Goal: Complete application form

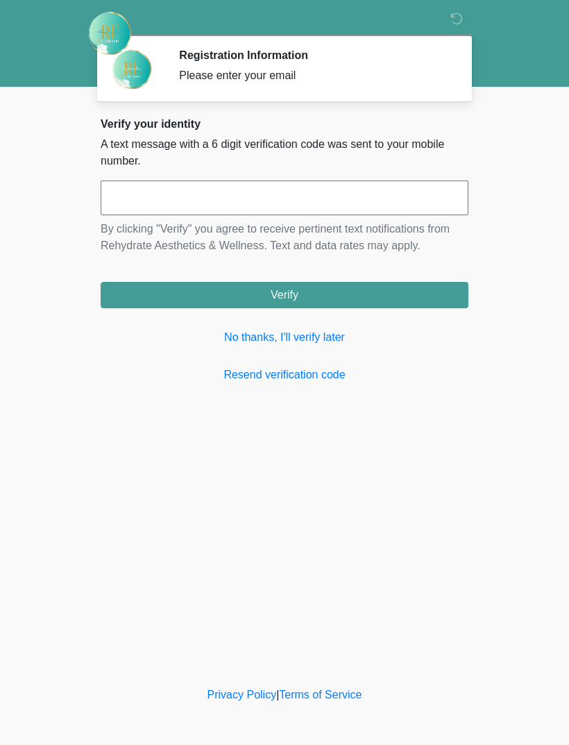
click at [280, 207] on input "text" at bounding box center [285, 197] width 368 height 35
type input "******"
click at [376, 290] on button "Verify" at bounding box center [285, 295] width 368 height 26
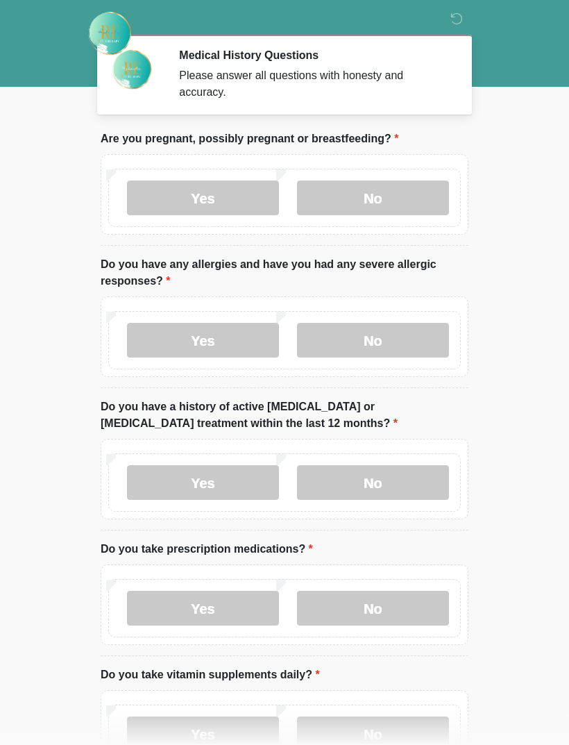
click at [407, 199] on label "No" at bounding box center [373, 197] width 152 height 35
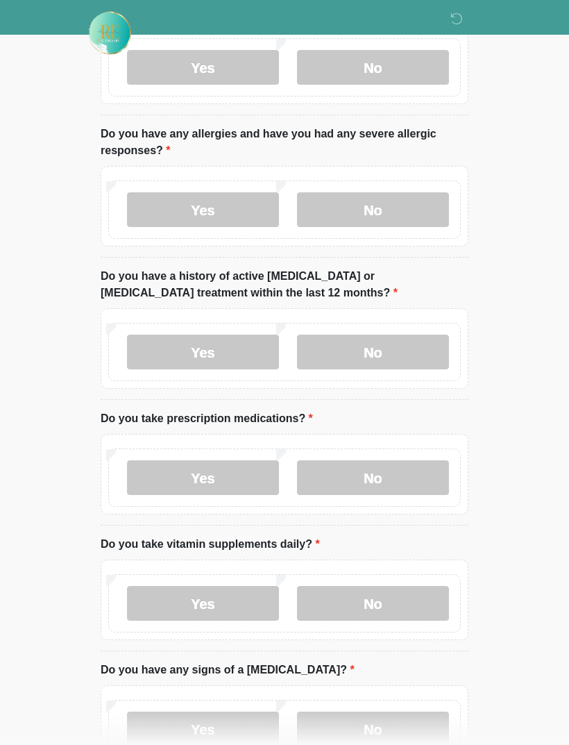
scroll to position [130, 0]
click at [232, 208] on label "Yes" at bounding box center [203, 209] width 152 height 35
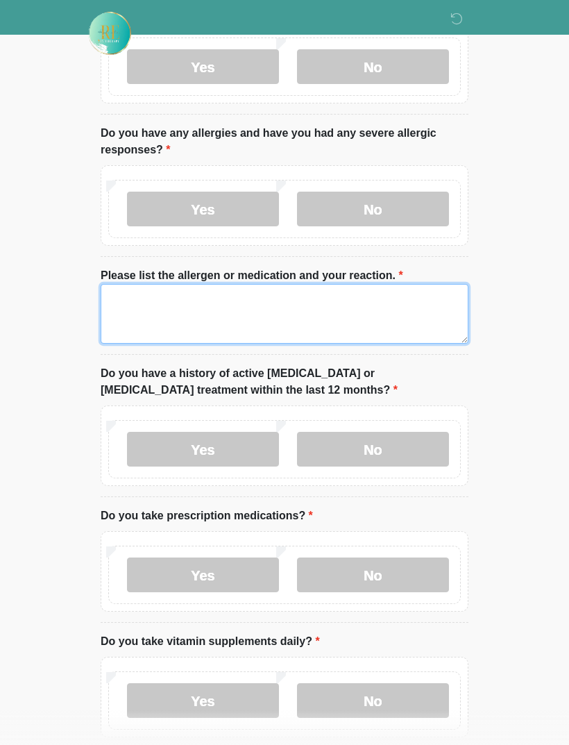
click at [264, 301] on textarea "Please list the allergen or medication and your reaction." at bounding box center [285, 314] width 368 height 60
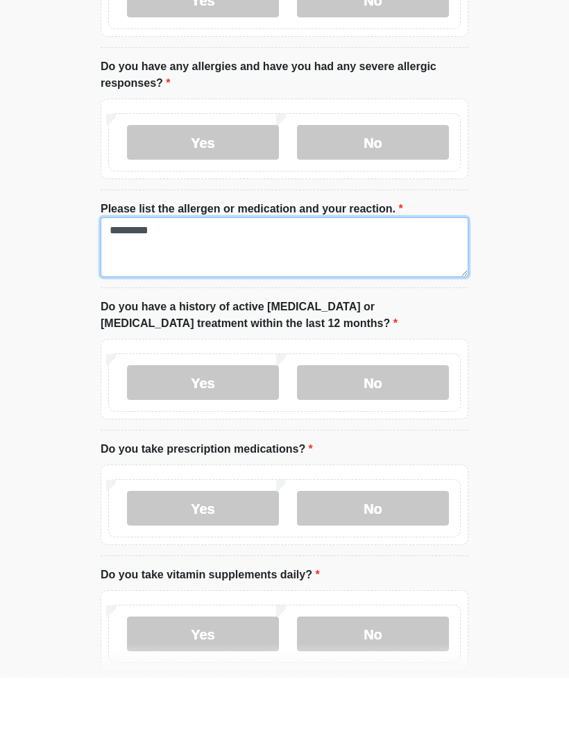
type textarea "*********"
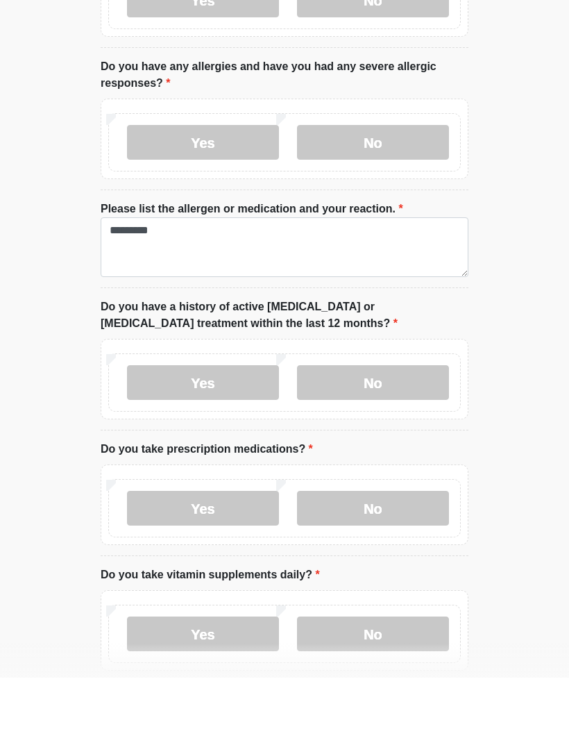
click at [385, 432] on label "No" at bounding box center [373, 449] width 152 height 35
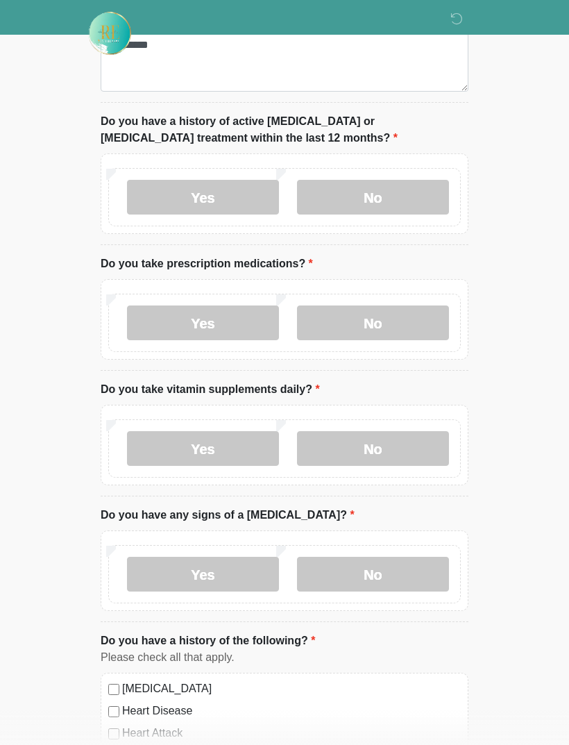
scroll to position [389, 0]
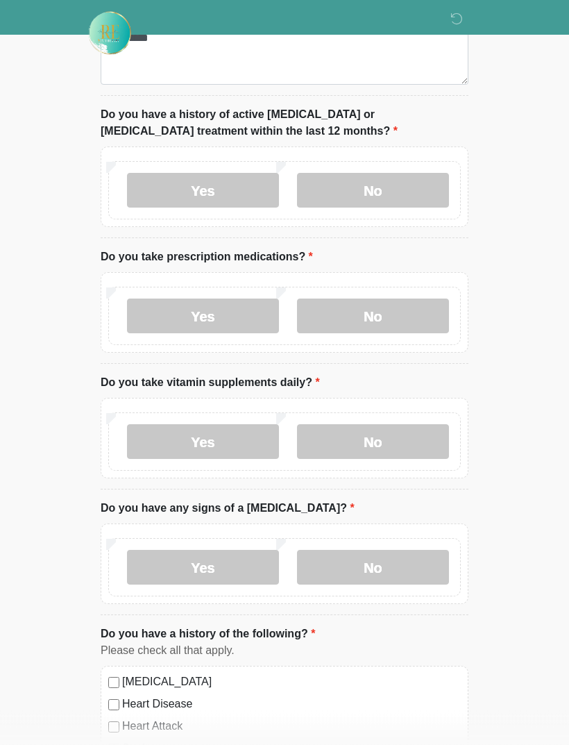
click at [240, 308] on label "Yes" at bounding box center [203, 316] width 152 height 35
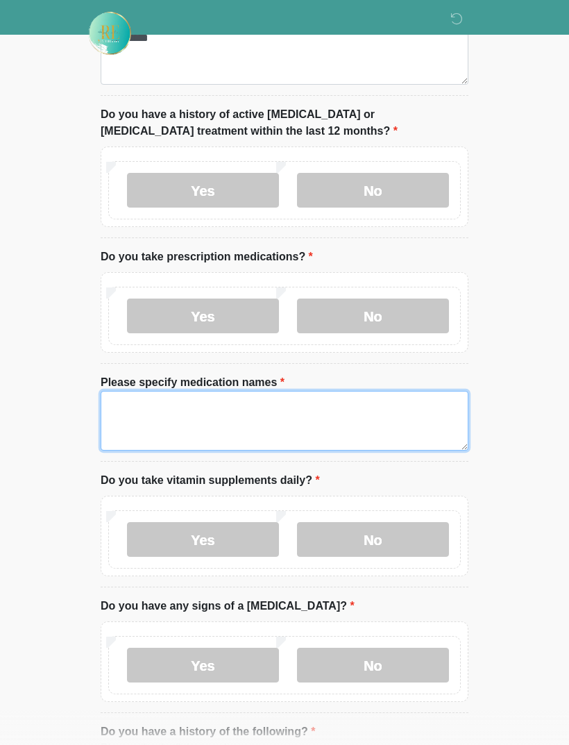
click at [287, 421] on textarea "Please specify medication names" at bounding box center [285, 421] width 368 height 60
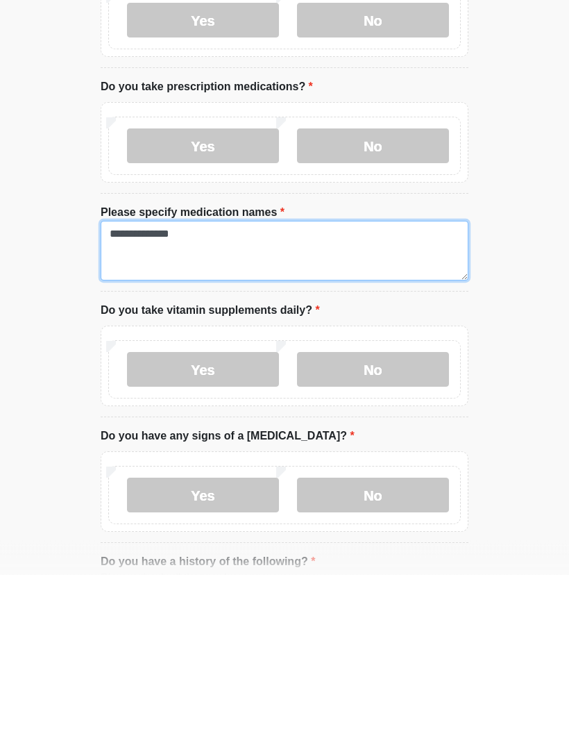
type textarea "**********"
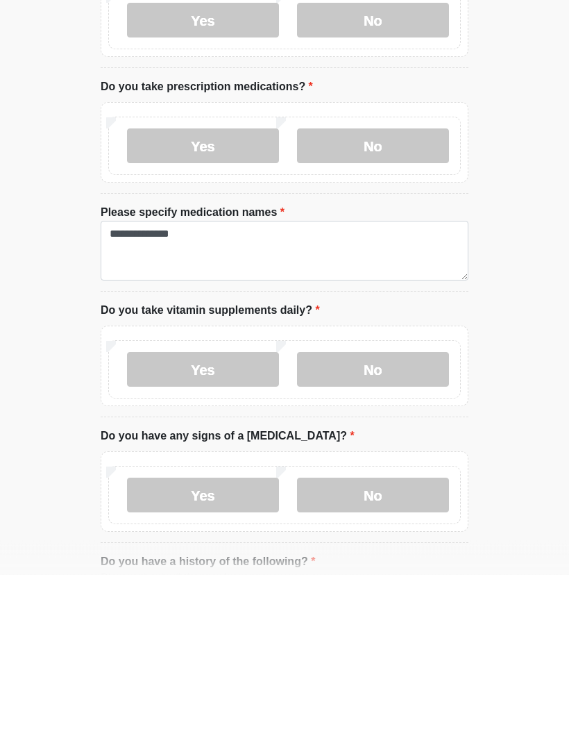
click at [417, 523] on label "No" at bounding box center [373, 540] width 152 height 35
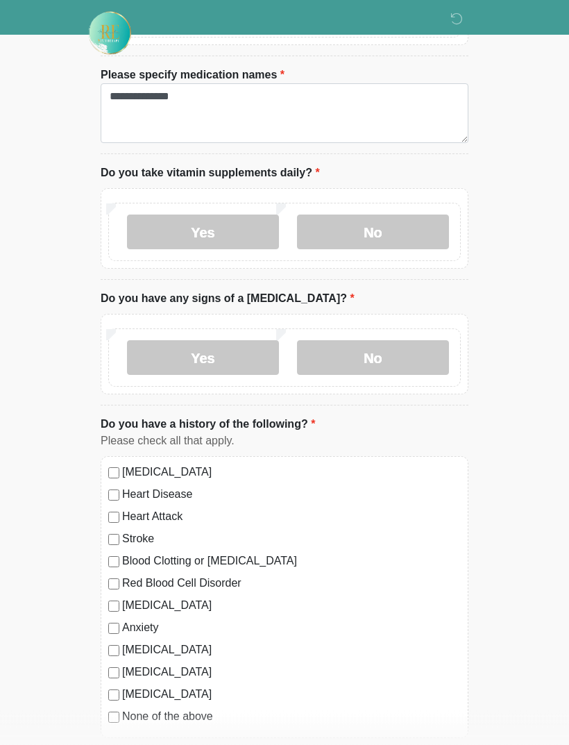
scroll to position [698, 0]
click at [419, 362] on label "No" at bounding box center [373, 357] width 152 height 35
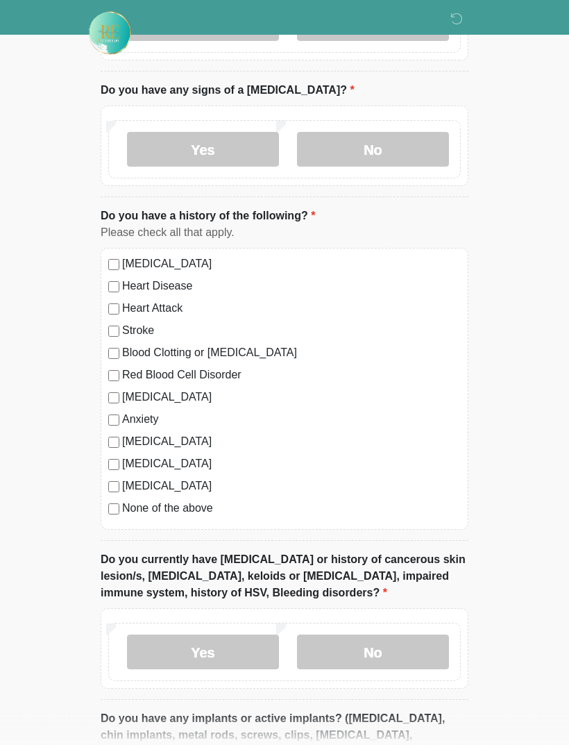
scroll to position [909, 0]
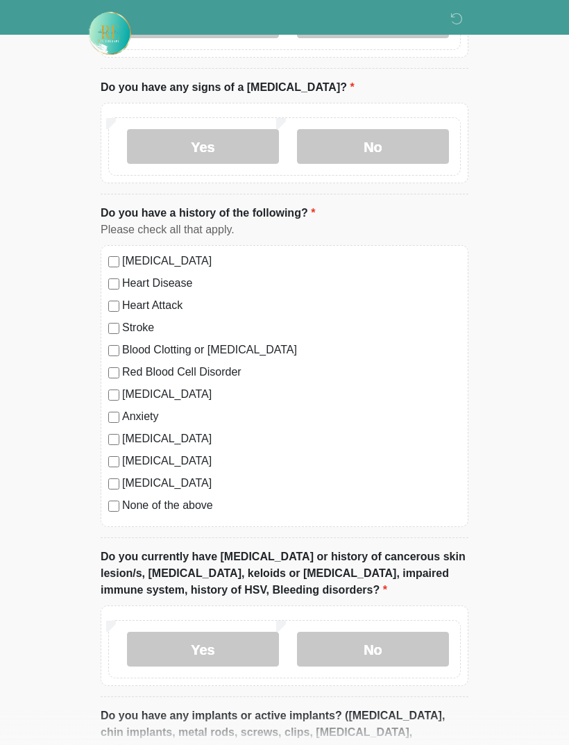
click at [111, 423] on div "High Blood Pressure Heart Disease Heart Attack Stroke Blood Clotting or Bleedin…" at bounding box center [285, 386] width 368 height 282
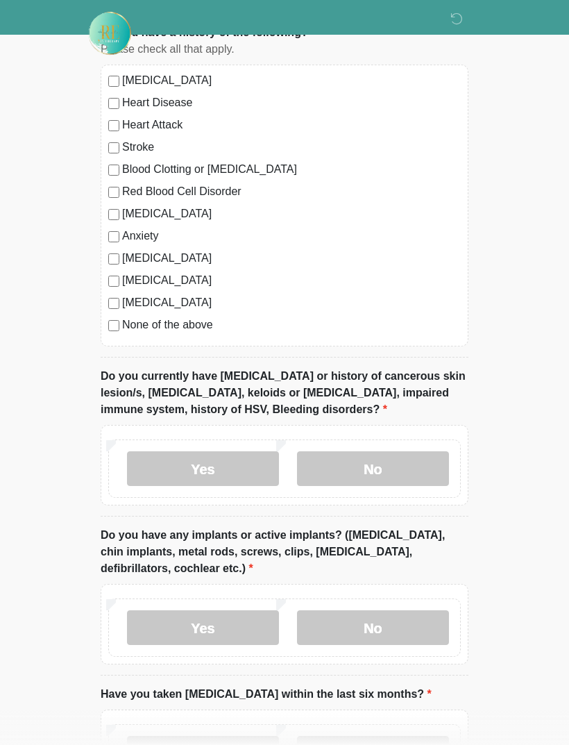
scroll to position [1088, 0]
click at [380, 468] on label "No" at bounding box center [373, 469] width 152 height 35
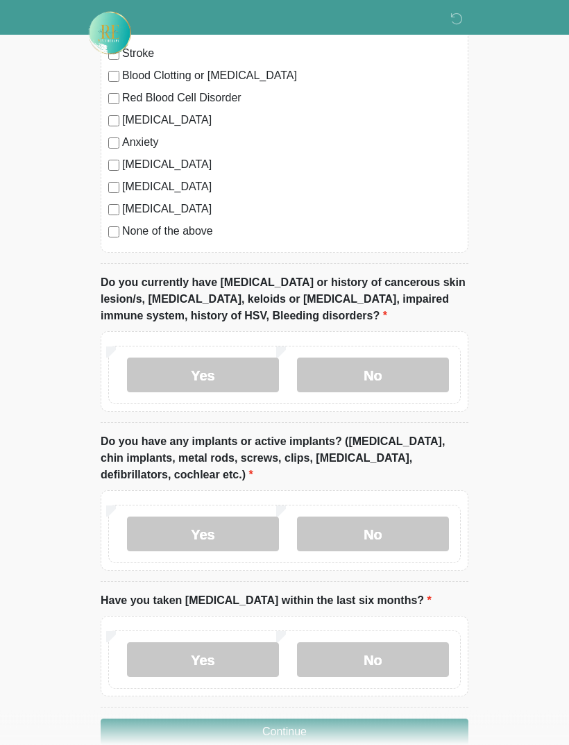
scroll to position [1209, 0]
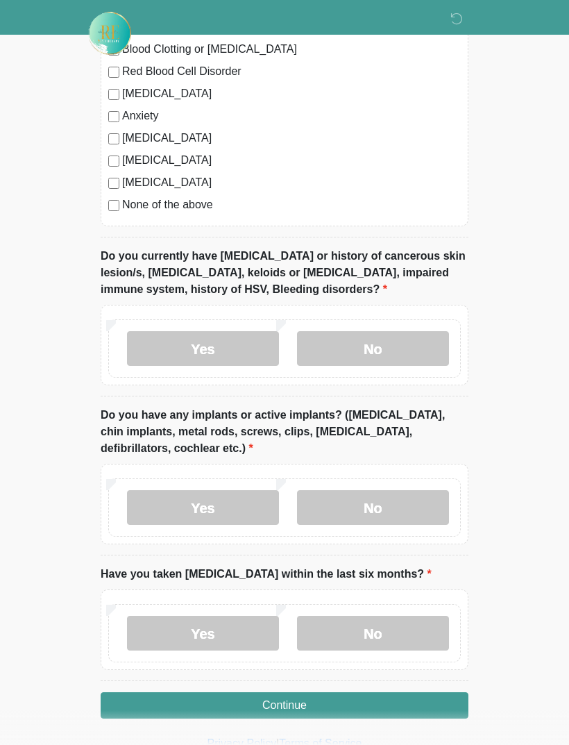
click at [392, 500] on label "No" at bounding box center [373, 507] width 152 height 35
click at [366, 625] on label "No" at bounding box center [373, 633] width 152 height 35
click at [178, 697] on button "Continue" at bounding box center [285, 705] width 368 height 26
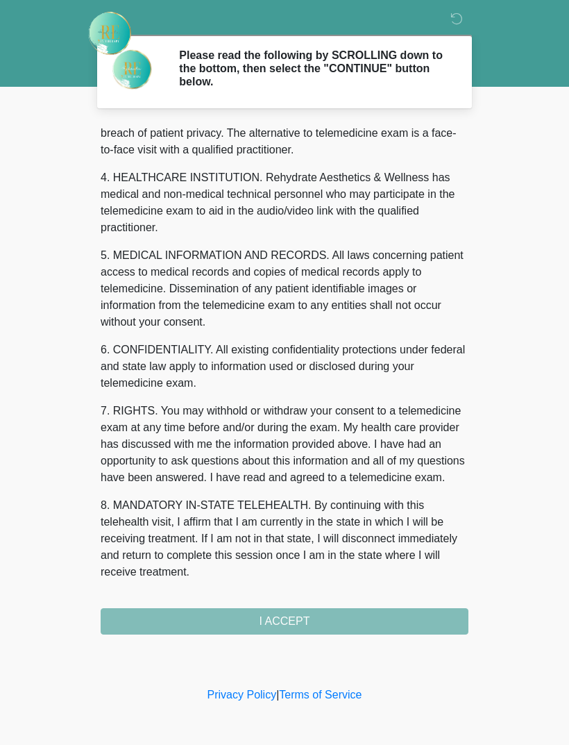
scroll to position [355, 0]
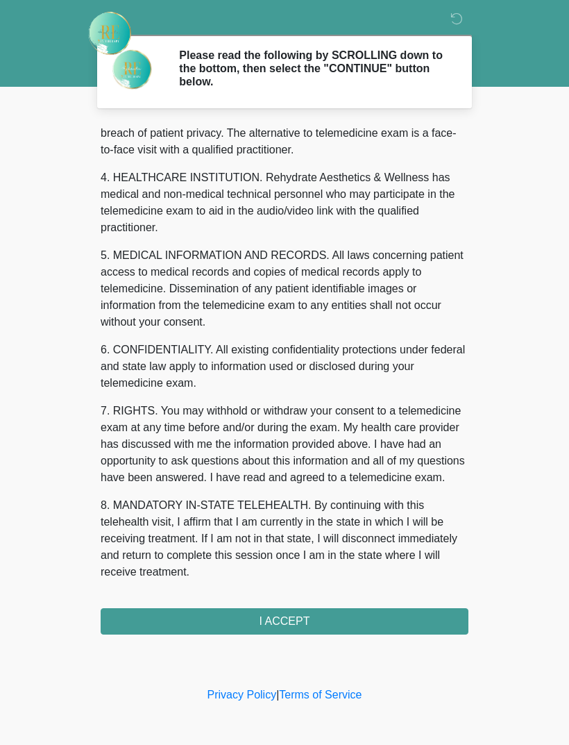
click at [337, 622] on button "I ACCEPT" at bounding box center [285, 621] width 368 height 26
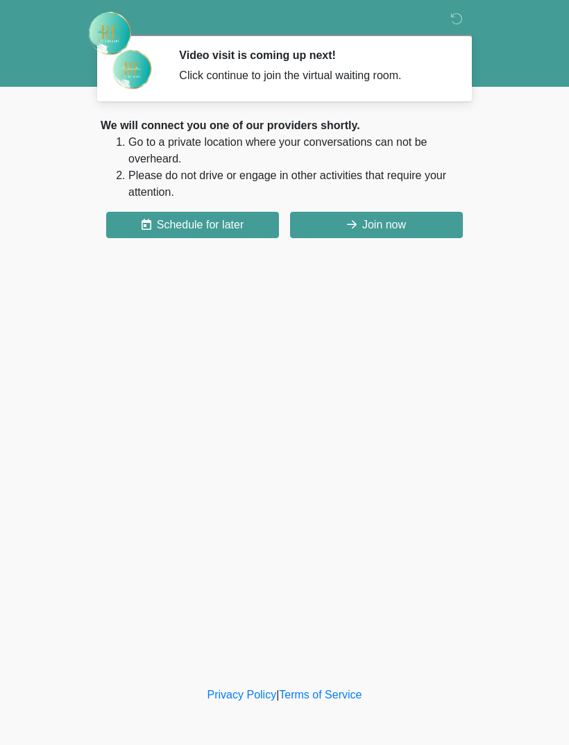
click at [402, 229] on button "Join now" at bounding box center [376, 225] width 173 height 26
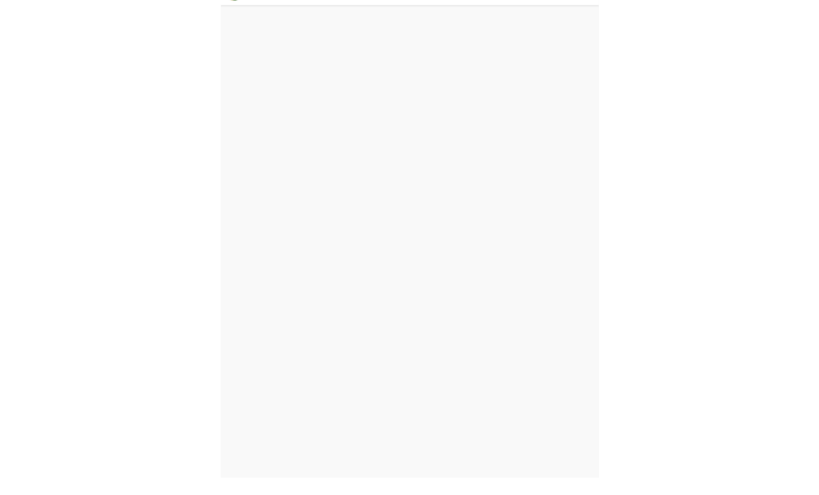
scroll to position [4, 0]
